Goal: Task Accomplishment & Management: Manage account settings

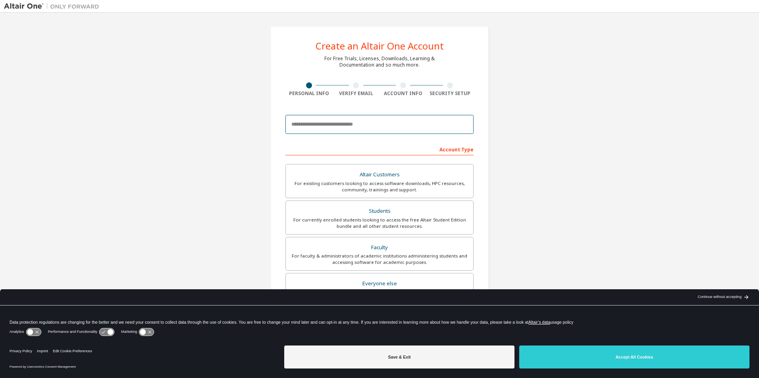
click at [390, 128] on input "email" at bounding box center [379, 124] width 188 height 19
type input "**********"
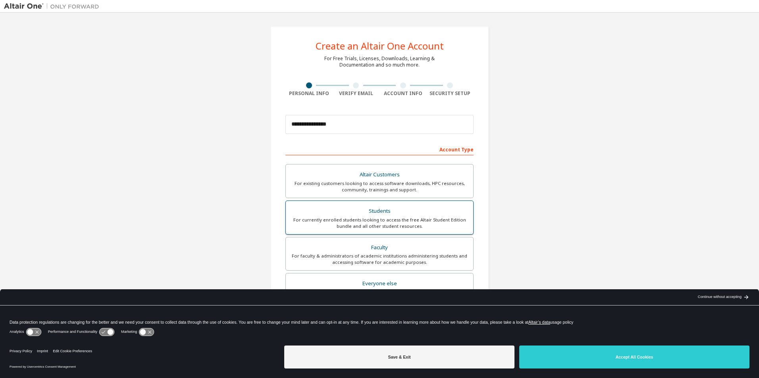
click at [421, 222] on div "For currently enrolled students looking to access the free Altair Student Editi…" at bounding box center [379, 223] width 178 height 13
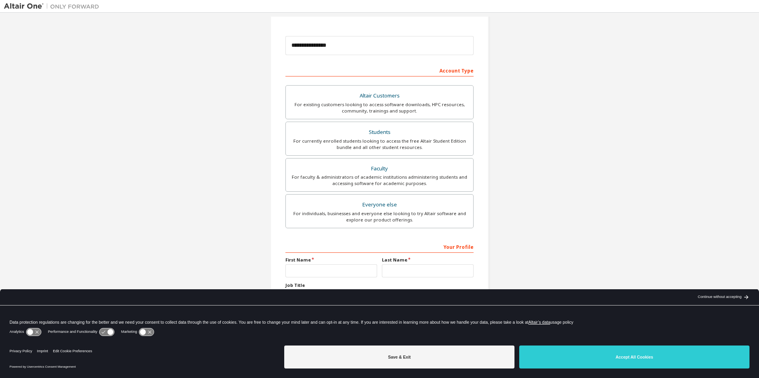
scroll to position [85, 0]
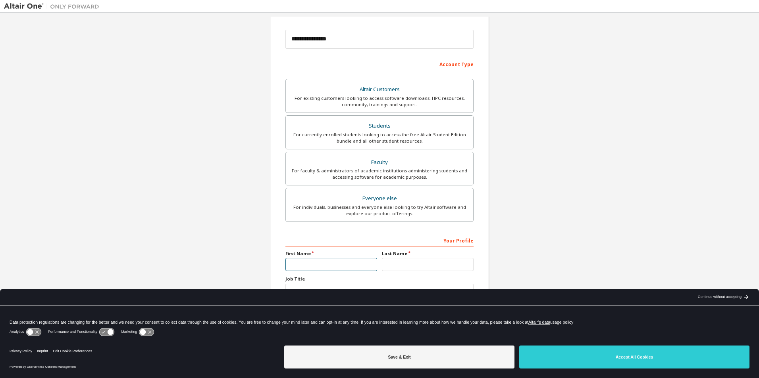
click at [327, 260] on input "text" at bounding box center [331, 264] width 92 height 13
type input "*********"
type input "*******"
click at [559, 242] on div "**********" at bounding box center [379, 141] width 751 height 420
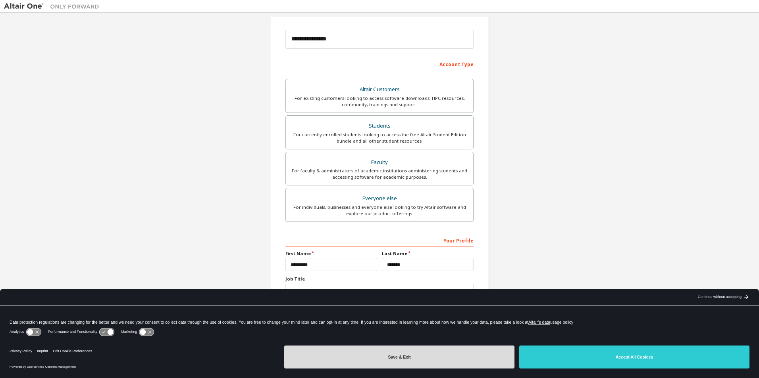
click at [494, 355] on button "Save & Exit" at bounding box center [399, 357] width 230 height 23
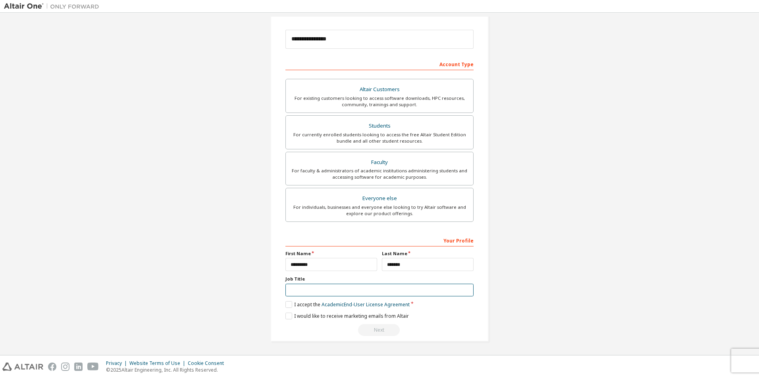
click at [319, 292] on input "text" at bounding box center [379, 290] width 188 height 13
type input "*******"
click at [294, 305] on label "I accept the Academic End-User License Agreement" at bounding box center [347, 305] width 124 height 7
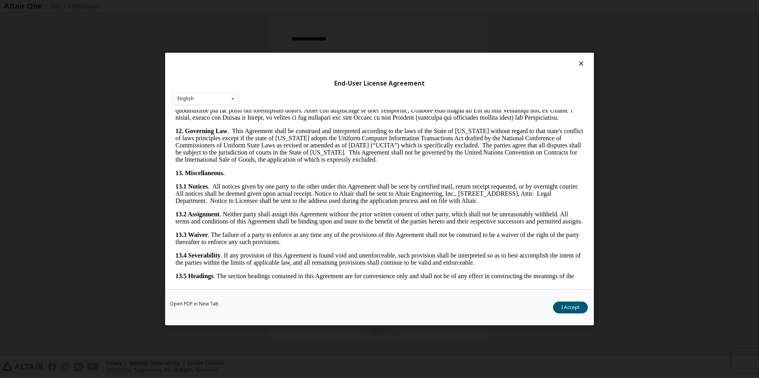
scroll to position [1253, 0]
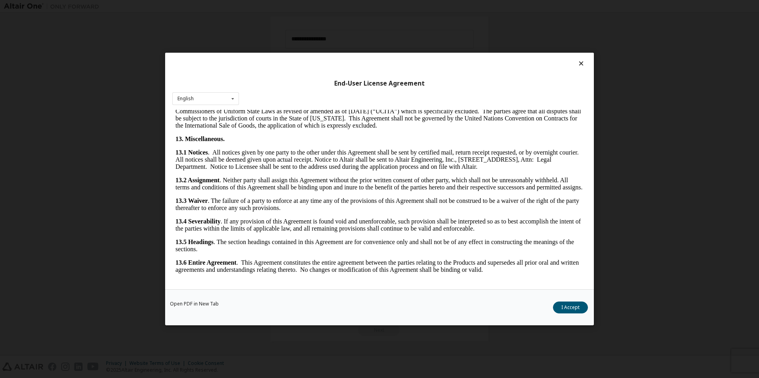
click at [573, 301] on div "Open PDF in New Tab I Accept" at bounding box center [379, 308] width 428 height 36
click at [582, 304] on button "I Accept" at bounding box center [570, 308] width 35 height 12
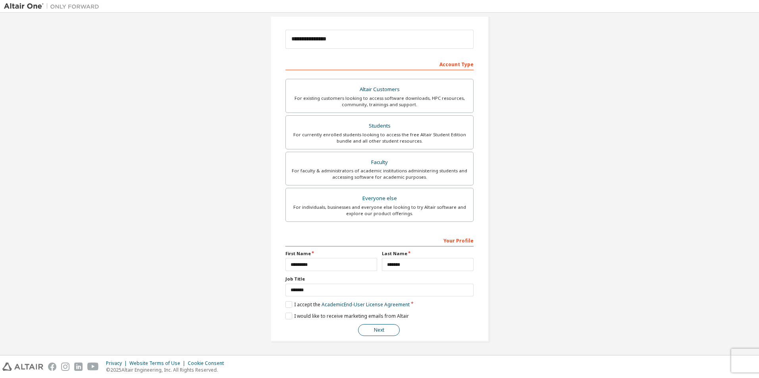
click at [373, 330] on button "Next" at bounding box center [379, 331] width 42 height 12
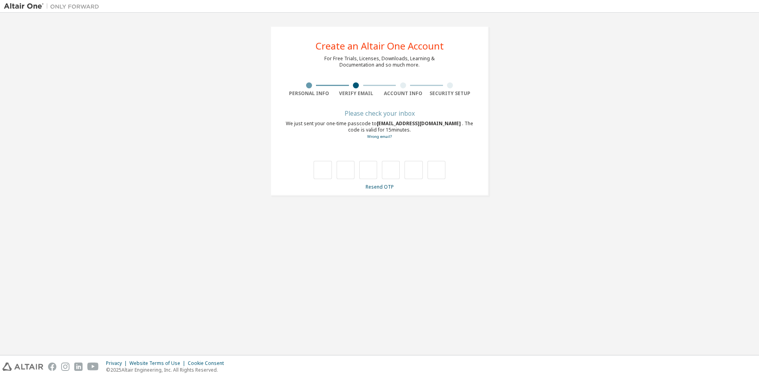
scroll to position [0, 0]
type input "*"
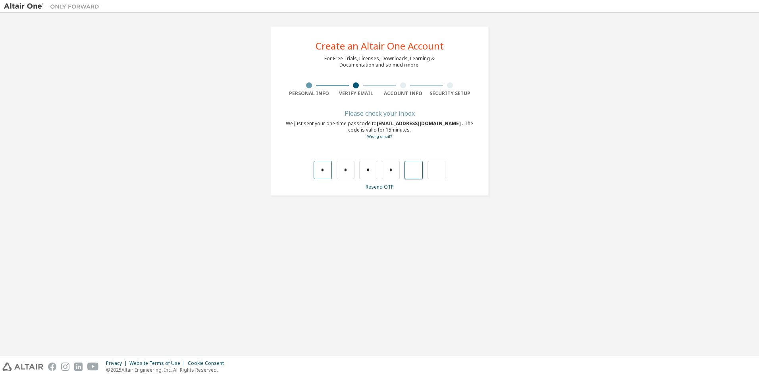
type input "*"
click at [321, 166] on input "text" at bounding box center [322, 170] width 18 height 18
type input "*"
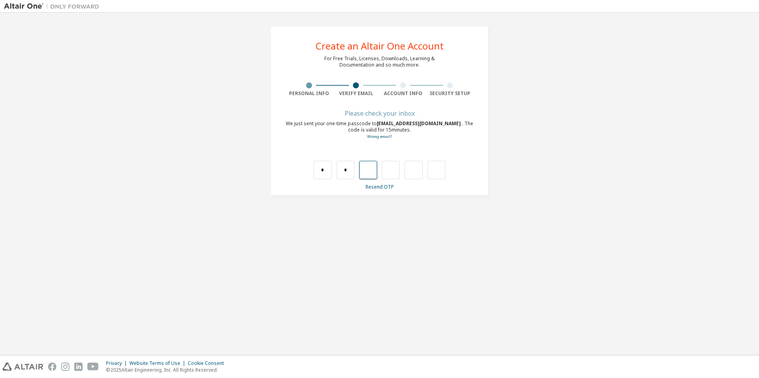
type input "*"
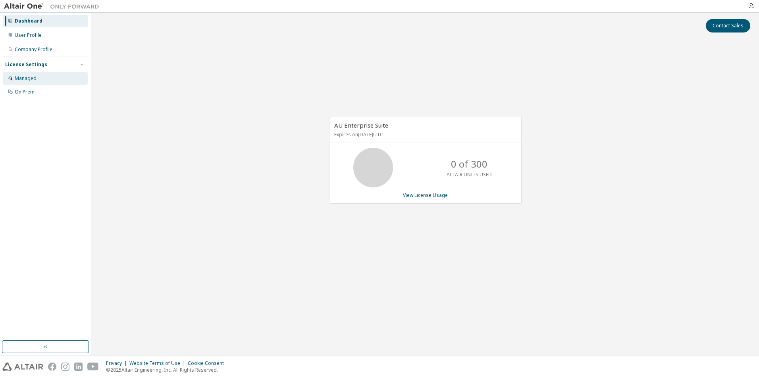
click at [74, 77] on div "Managed" at bounding box center [45, 78] width 85 height 13
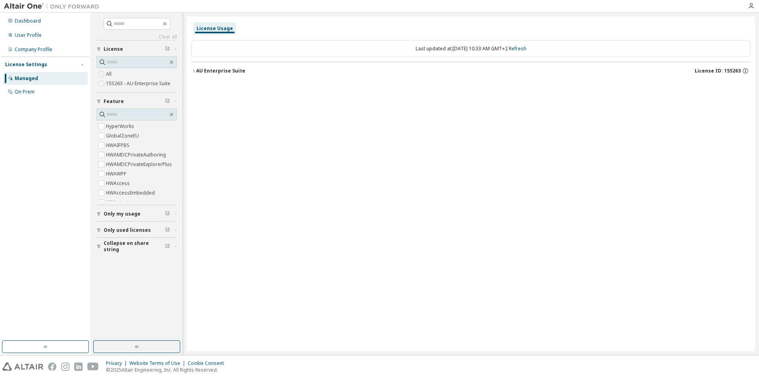
click at [29, 206] on div "Dashboard User Profile Company Profile License Settings Managed On Prem" at bounding box center [45, 177] width 88 height 326
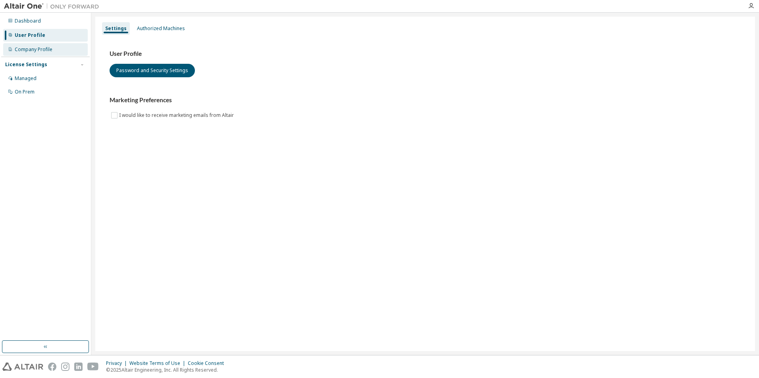
click at [40, 52] on div "Company Profile" at bounding box center [34, 49] width 38 height 6
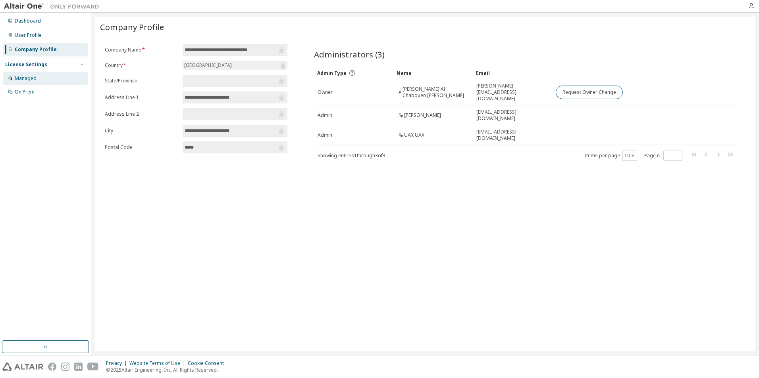
click at [46, 78] on div "Managed" at bounding box center [45, 78] width 85 height 13
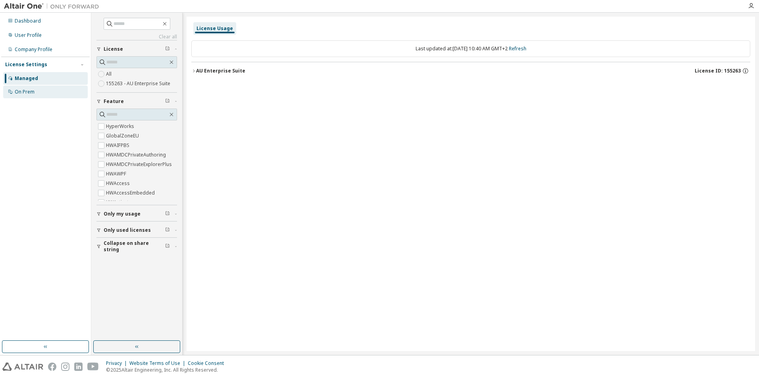
click at [38, 93] on div "On Prem" at bounding box center [45, 92] width 85 height 13
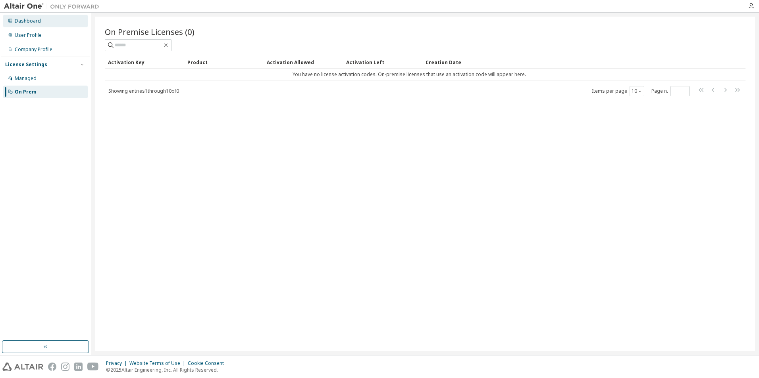
click at [39, 22] on div "Dashboard" at bounding box center [28, 21] width 26 height 6
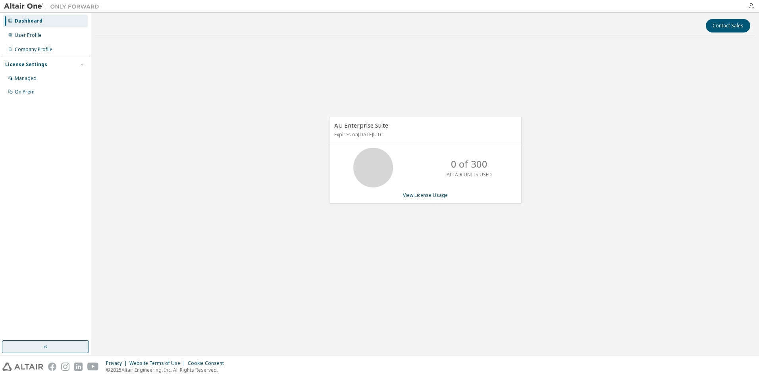
click at [48, 347] on icon "button" at bounding box center [45, 347] width 6 height 6
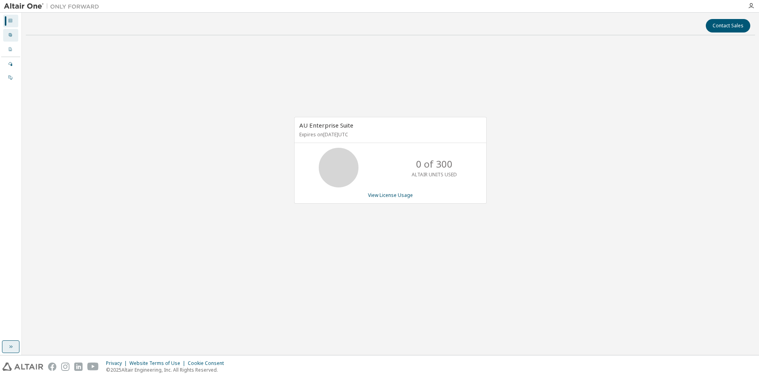
click at [11, 40] on div "User Profile" at bounding box center [10, 35] width 15 height 13
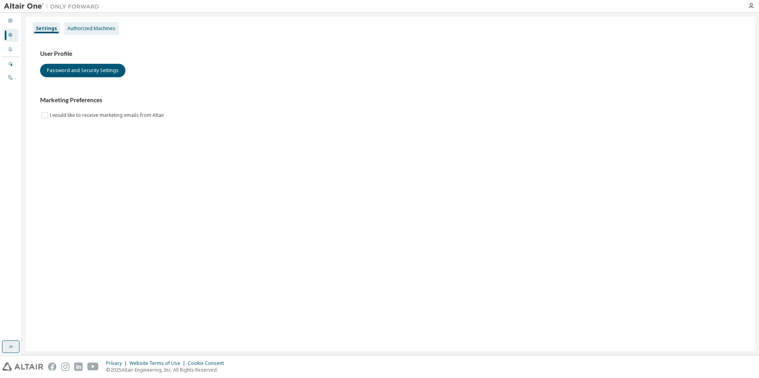
click at [90, 25] on div "Authorized Machines" at bounding box center [91, 28] width 48 height 6
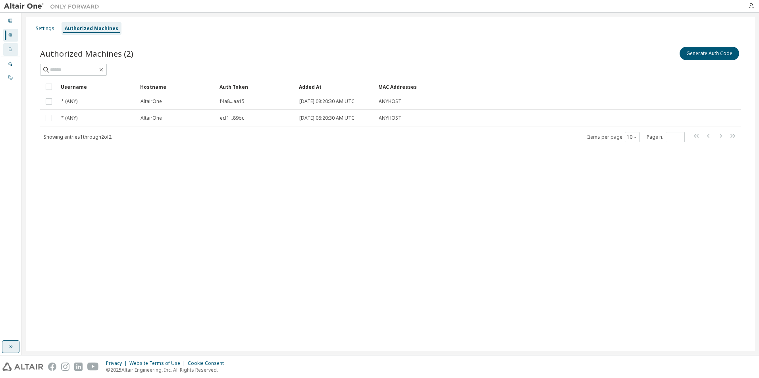
click at [12, 50] on icon at bounding box center [10, 49] width 3 height 4
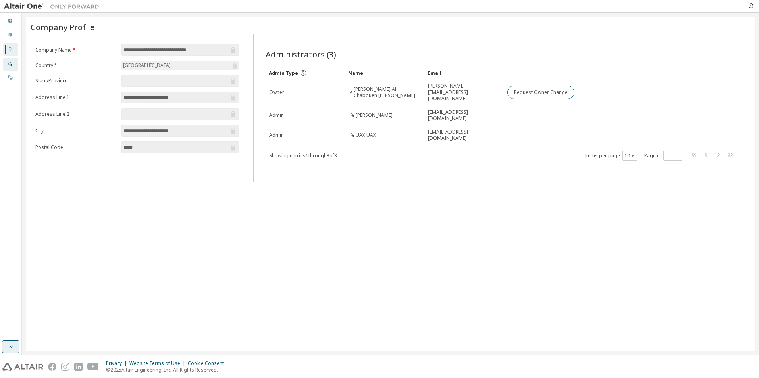
click at [8, 67] on div "Managed" at bounding box center [10, 64] width 15 height 13
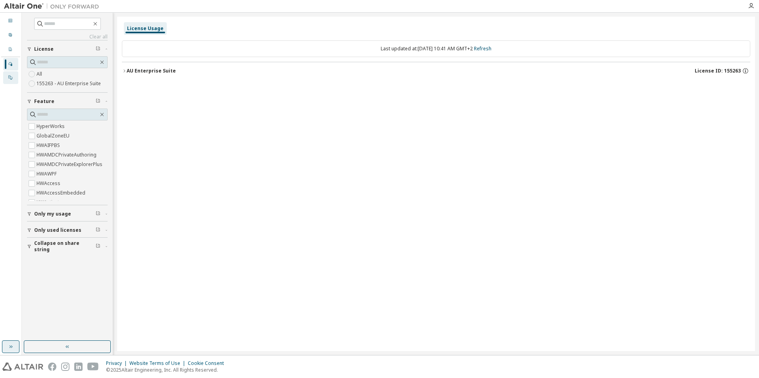
click at [10, 77] on icon at bounding box center [10, 77] width 5 height 5
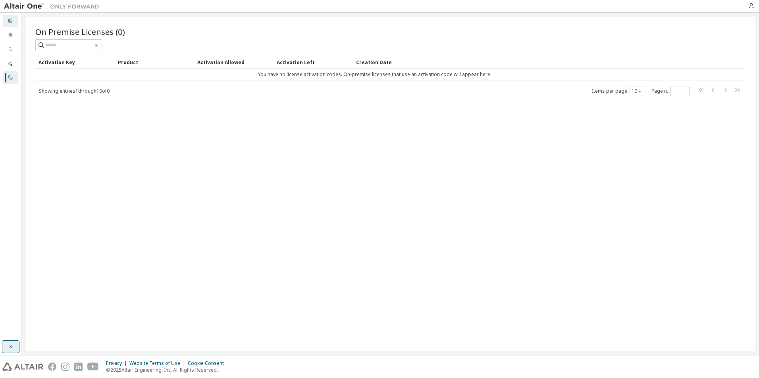
click at [11, 18] on div at bounding box center [10, 21] width 5 height 6
